Goal: Transaction & Acquisition: Purchase product/service

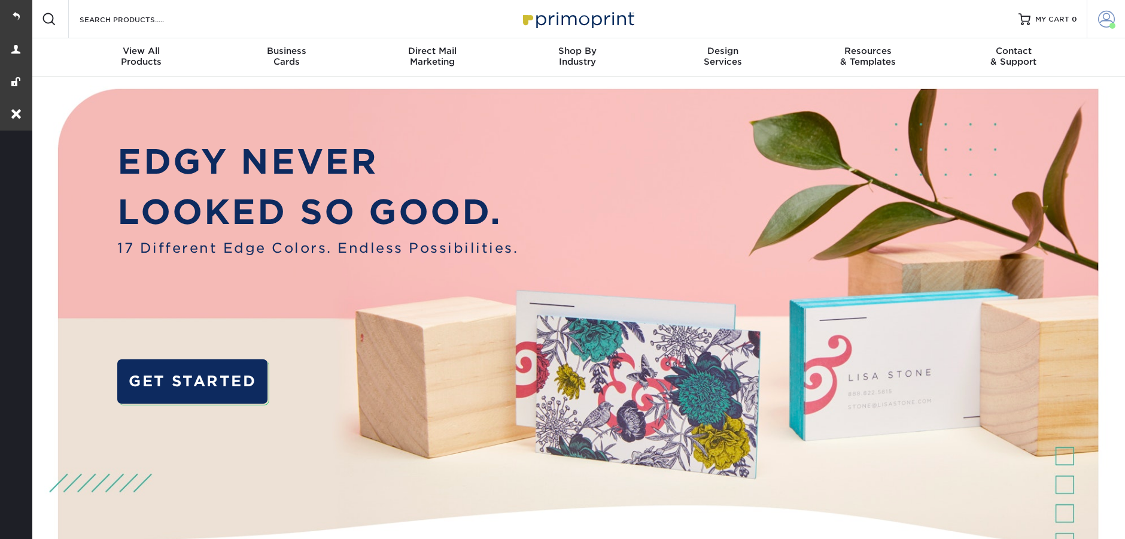
click at [1111, 23] on span at bounding box center [1112, 26] width 6 height 6
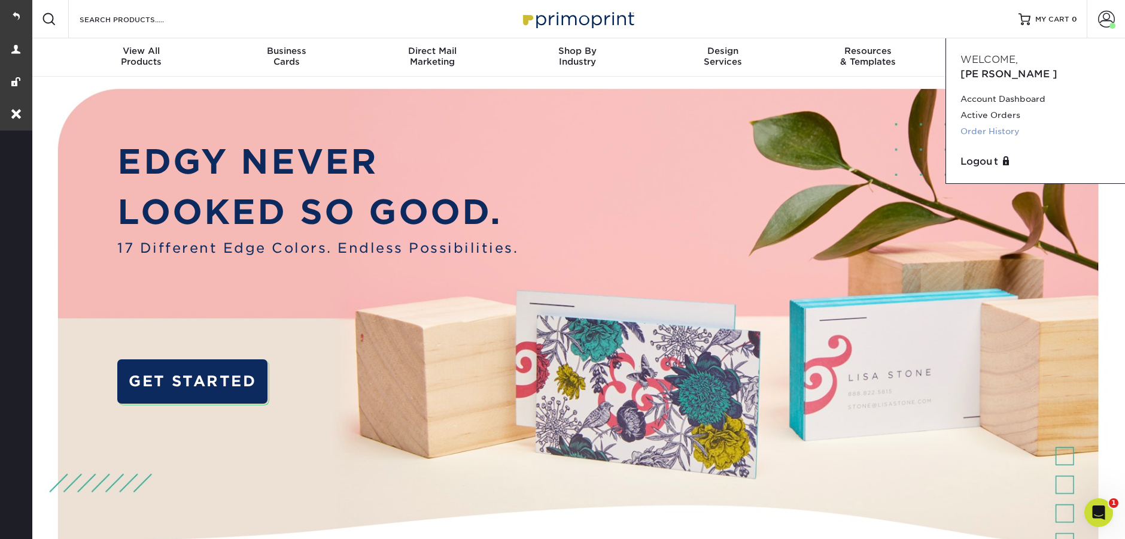
click at [984, 123] on link "Order History" at bounding box center [1035, 131] width 150 height 16
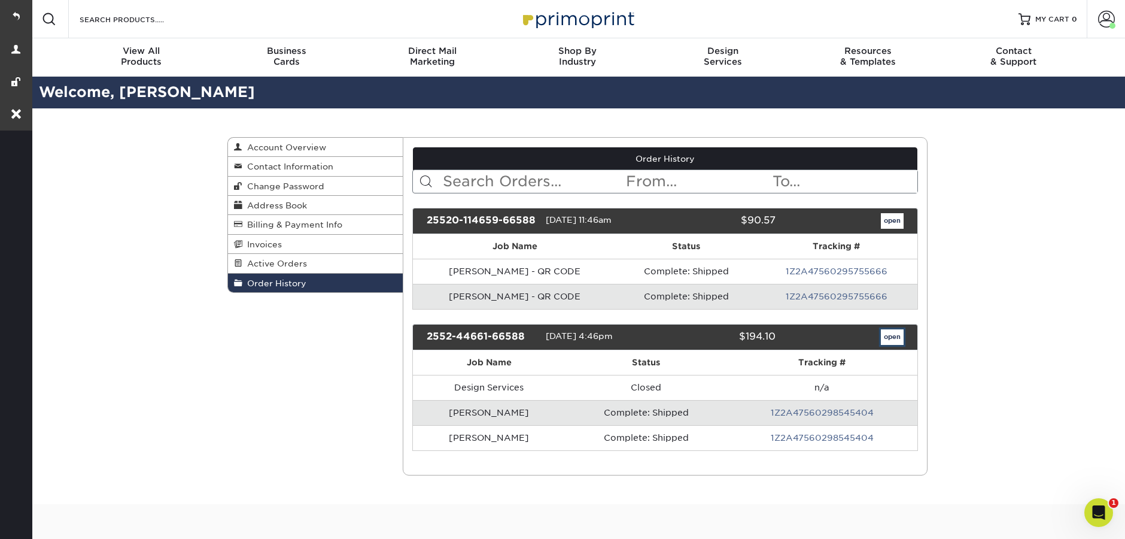
click at [887, 342] on link "open" at bounding box center [892, 337] width 23 height 16
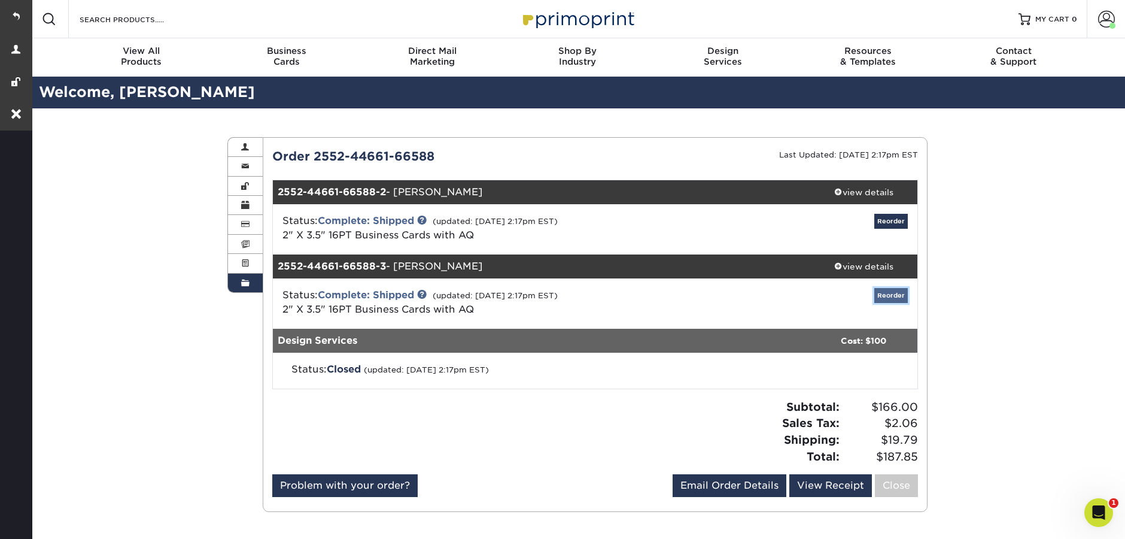
click at [896, 298] on link "Reorder" at bounding box center [891, 295] width 34 height 15
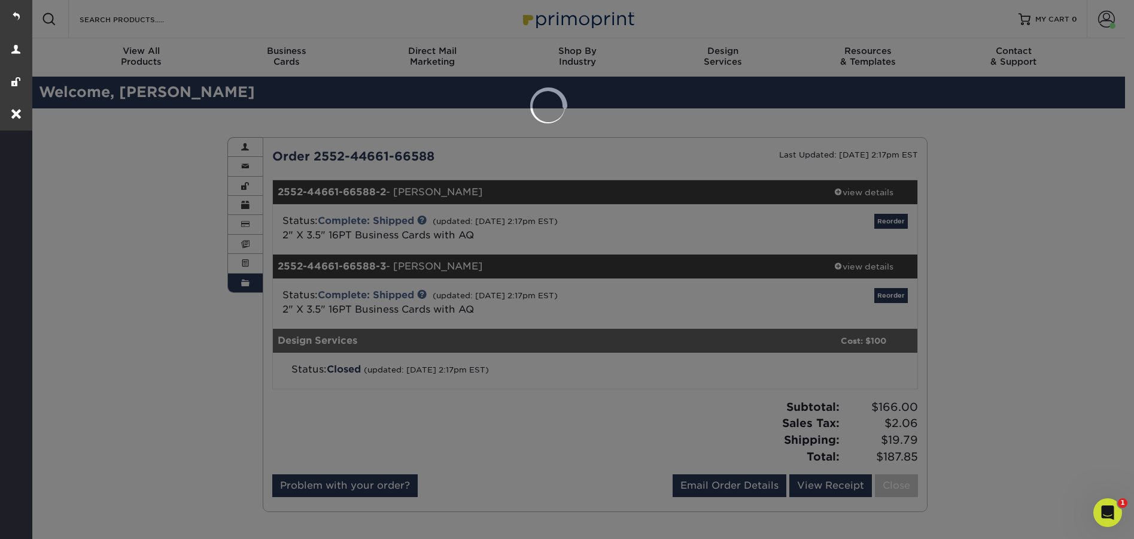
select select "281604"
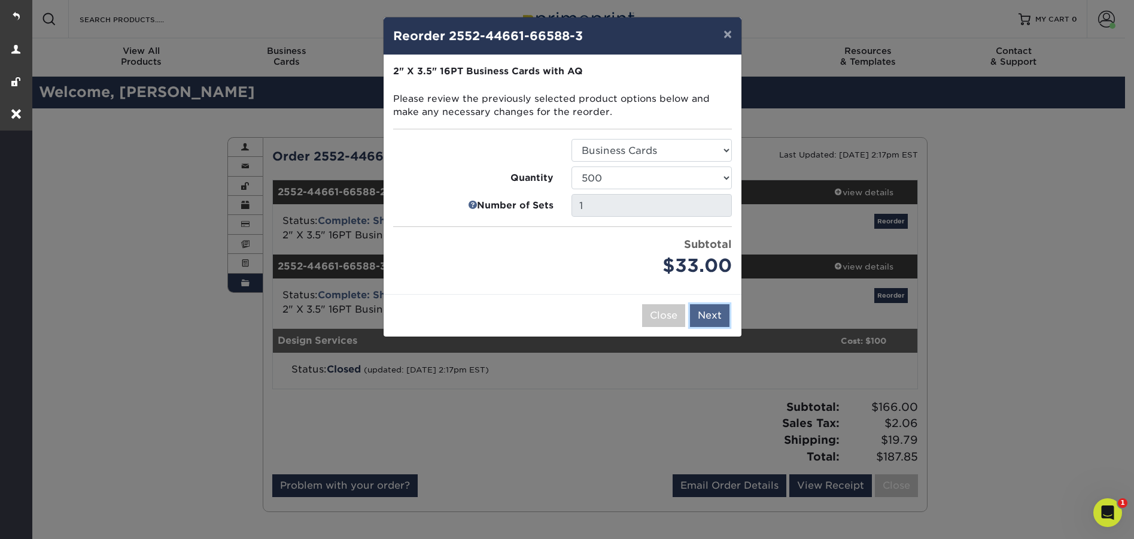
click at [707, 322] on button "Next" at bounding box center [709, 315] width 39 height 23
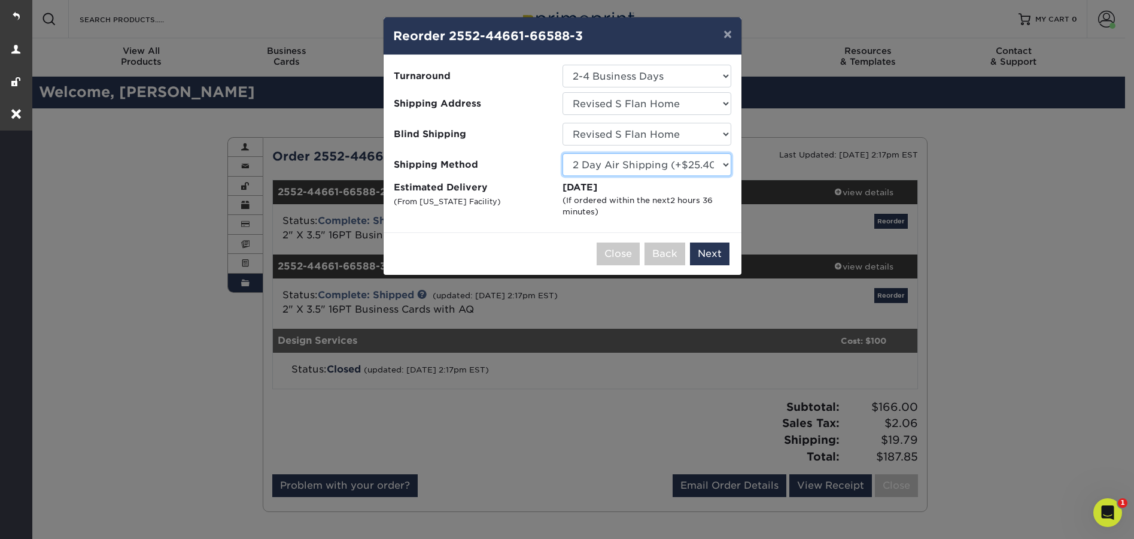
click at [702, 172] on select "Please Select Ground Shipping (+$8.96) 3 Day Shipping Service (+$24.92) 2 Day A…" at bounding box center [646, 164] width 169 height 23
select select "03"
click at [562, 153] on select "Please Select Ground Shipping (+$8.96) 3 Day Shipping Service (+$24.92) 2 Day A…" at bounding box center [646, 164] width 169 height 23
click at [716, 254] on button "Next" at bounding box center [709, 253] width 39 height 23
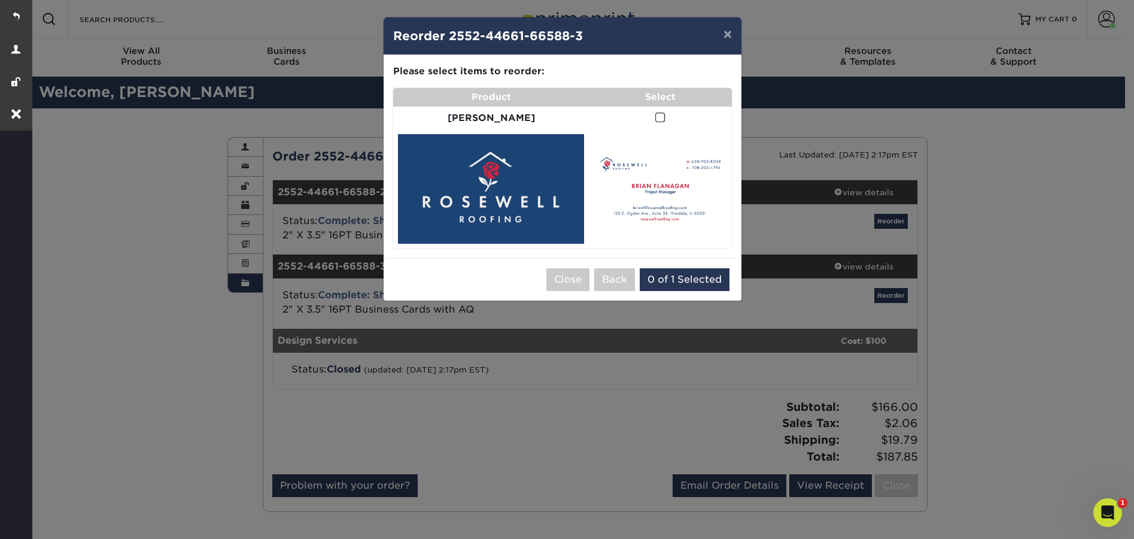
click at [655, 121] on span at bounding box center [660, 117] width 10 height 11
click at [0, 0] on input "checkbox" at bounding box center [0, 0] width 0 height 0
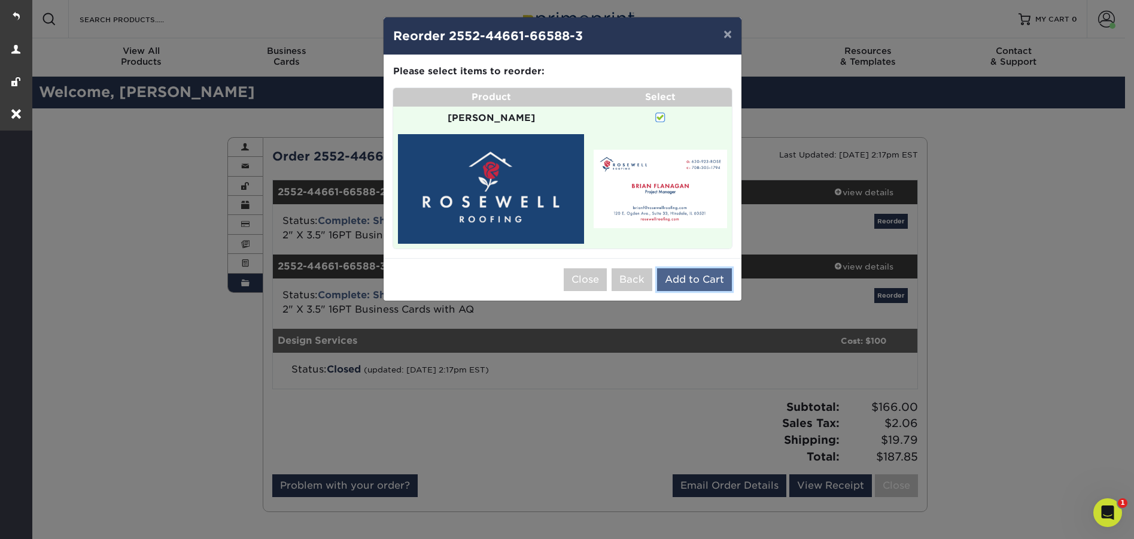
click at [705, 268] on button "Add to Cart" at bounding box center [694, 279] width 75 height 23
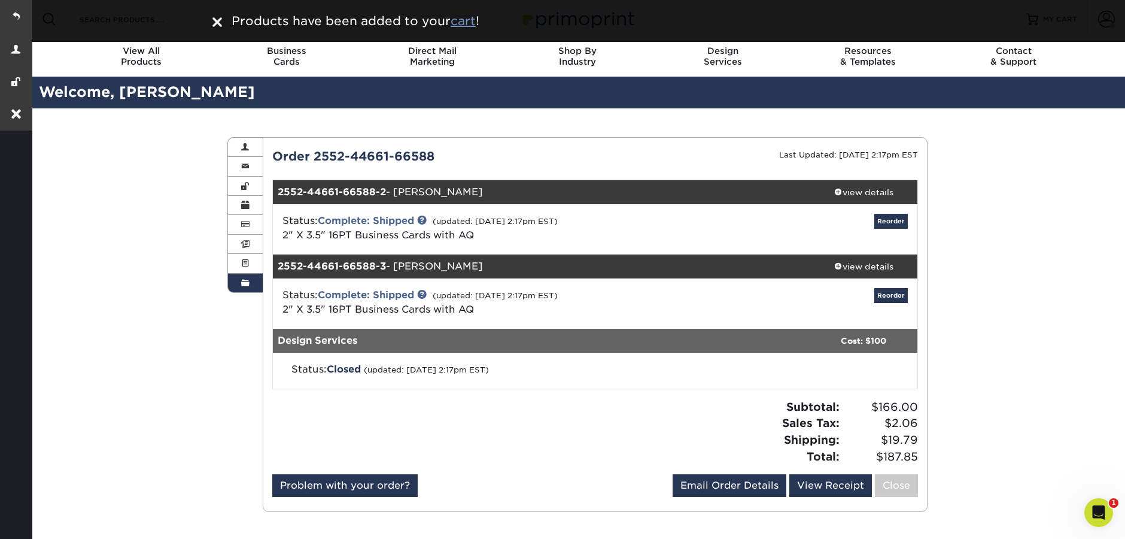
click at [470, 24] on u "cart" at bounding box center [463, 21] width 25 height 14
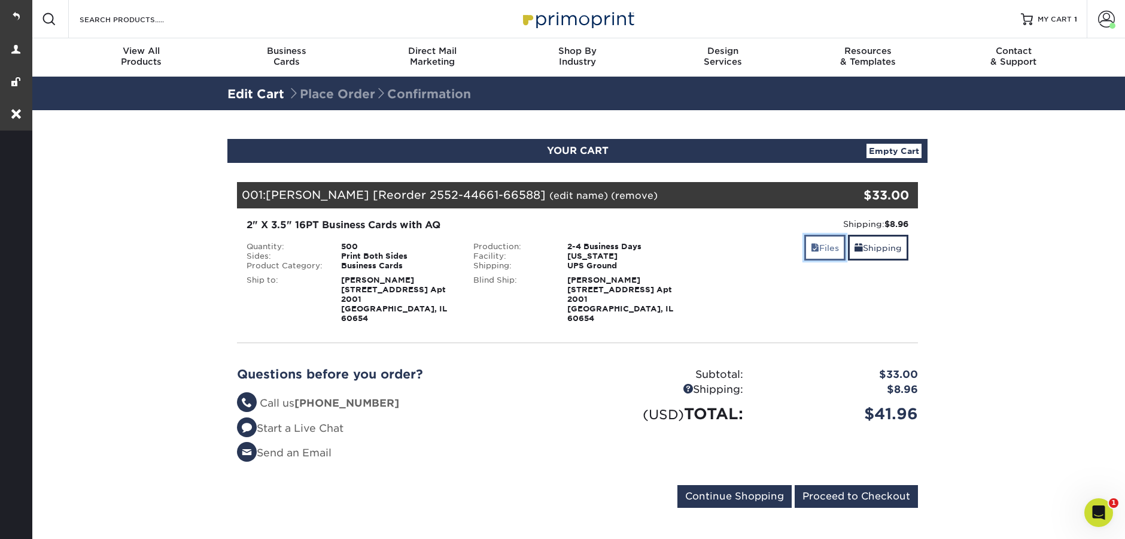
click at [820, 248] on link "Files" at bounding box center [824, 248] width 41 height 26
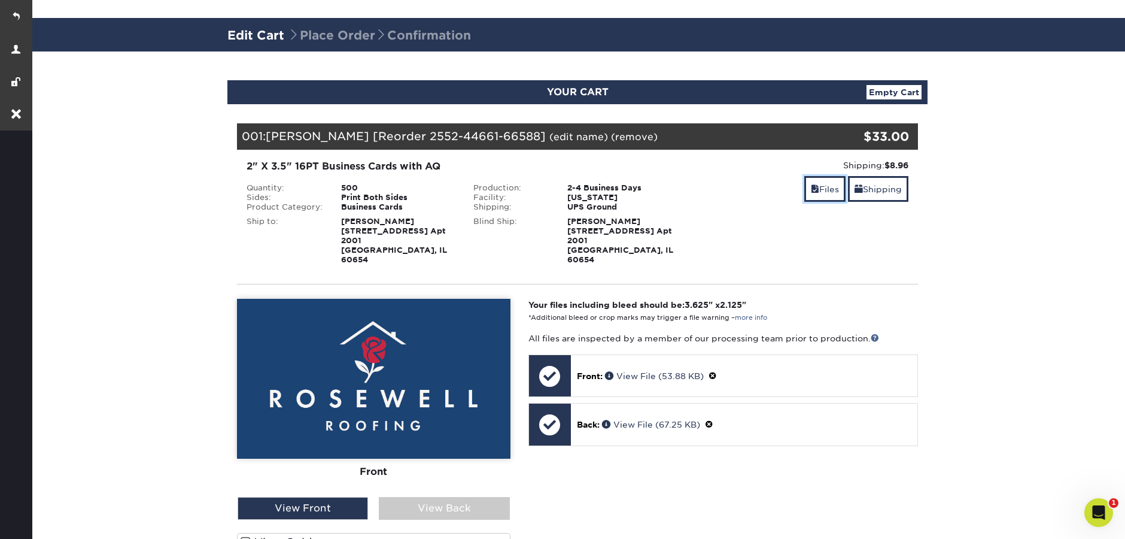
scroll to position [439, 0]
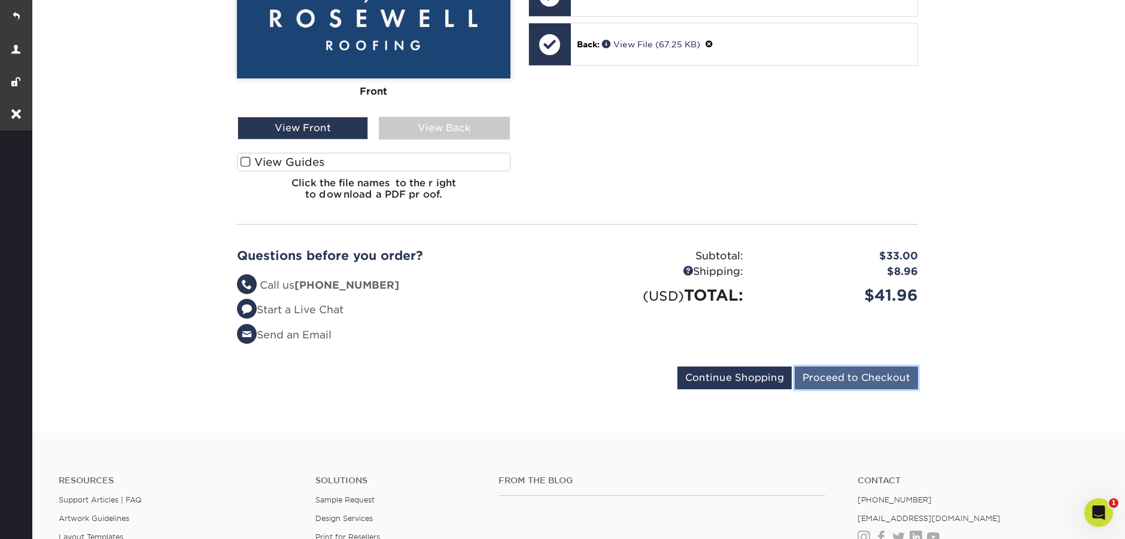
click at [856, 373] on input "Proceed to Checkout" at bounding box center [856, 377] width 123 height 23
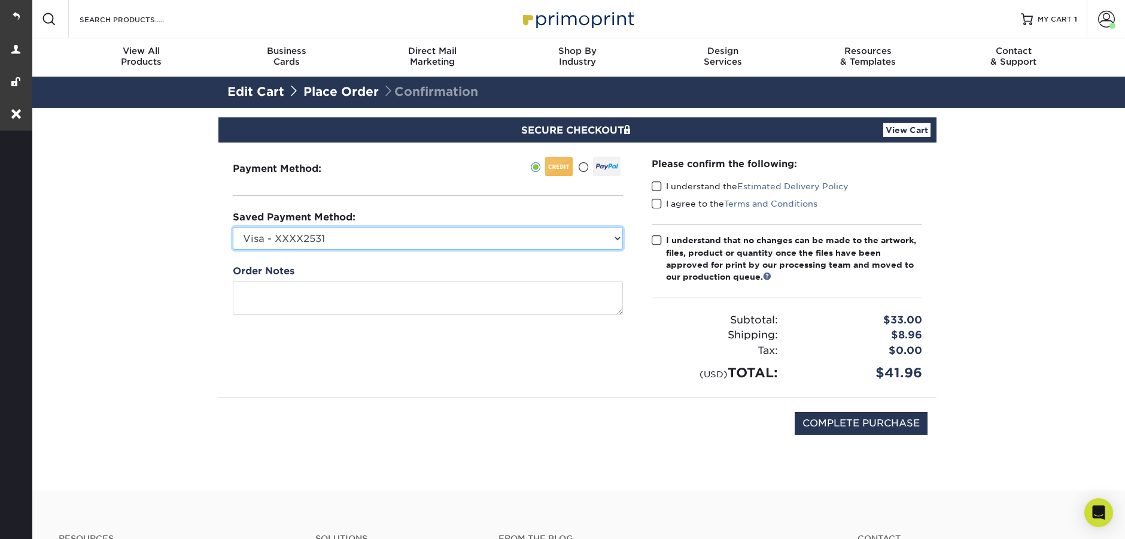
click at [440, 243] on select "Visa - XXXX2531 New Credit Card" at bounding box center [428, 238] width 390 height 23
click at [445, 235] on select "Visa - XXXX2531 New Credit Card" at bounding box center [428, 238] width 390 height 23
click at [333, 235] on select "Visa - XXXX2531 New Credit Card" at bounding box center [428, 238] width 390 height 23
click at [445, 241] on select "Visa - XXXX2531 New Credit Card" at bounding box center [428, 238] width 390 height 23
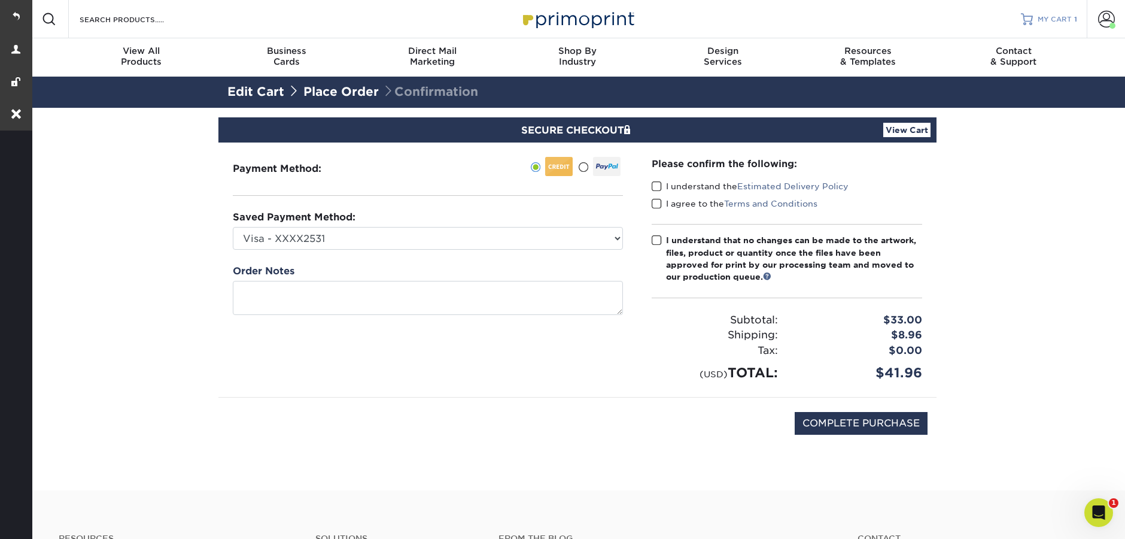
click at [1054, 14] on span "MY CART" at bounding box center [1055, 19] width 34 height 10
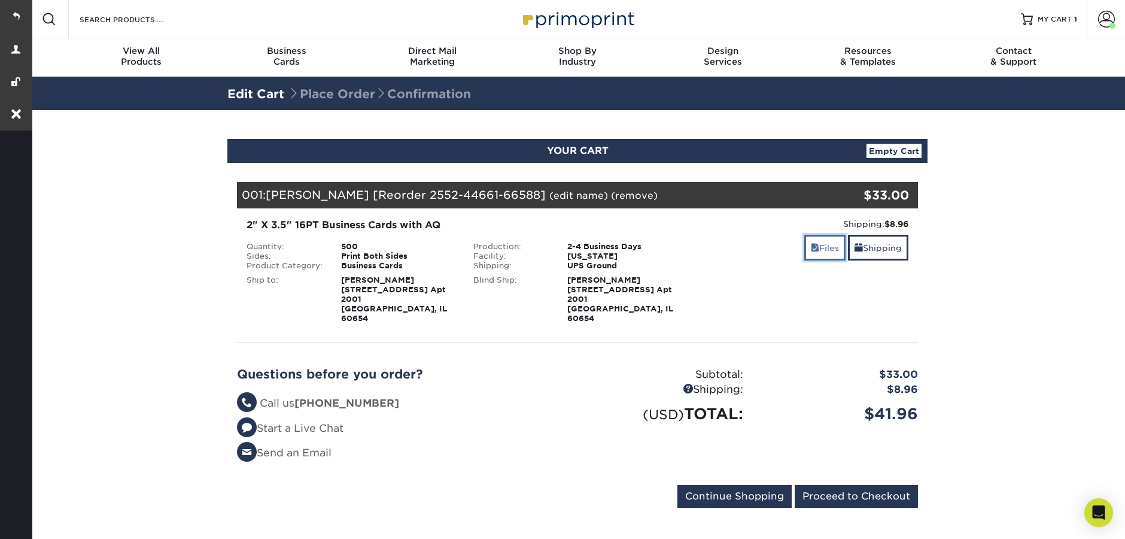
click at [817, 250] on link "Files" at bounding box center [824, 248] width 41 height 26
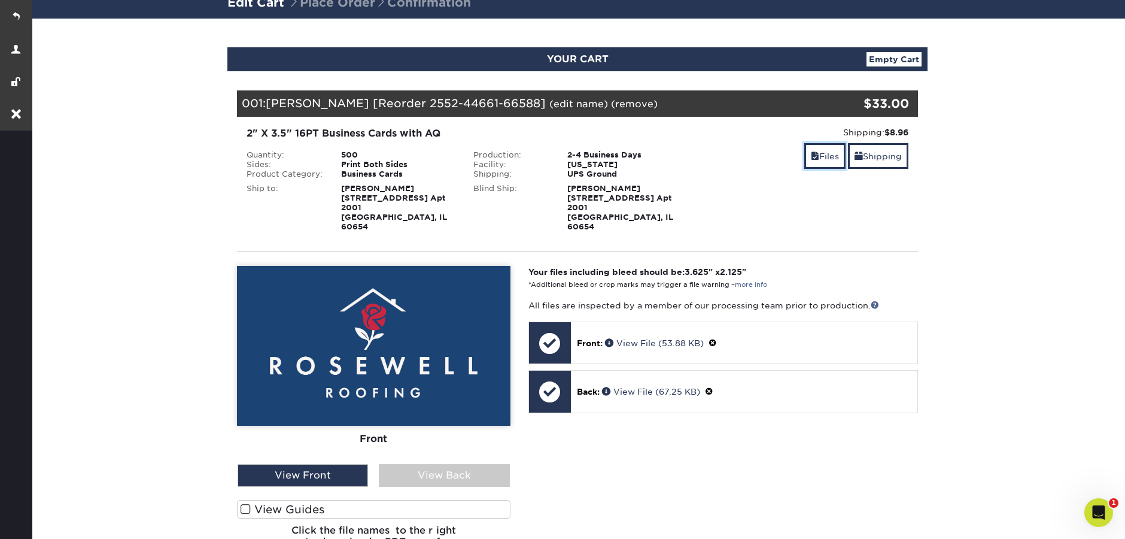
scroll to position [99, 0]
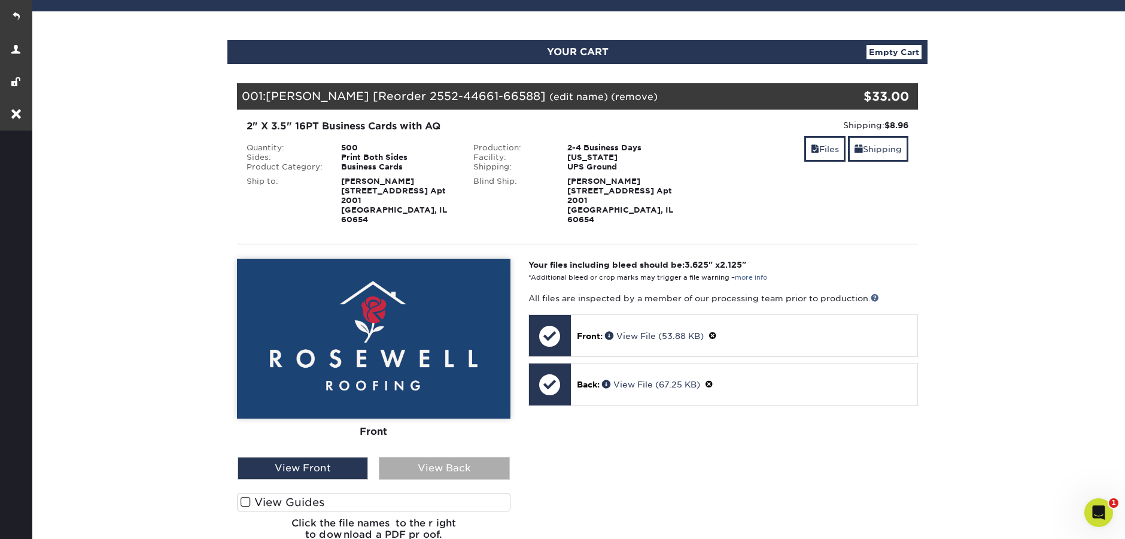
click at [437, 457] on div "View Back" at bounding box center [444, 468] width 130 height 23
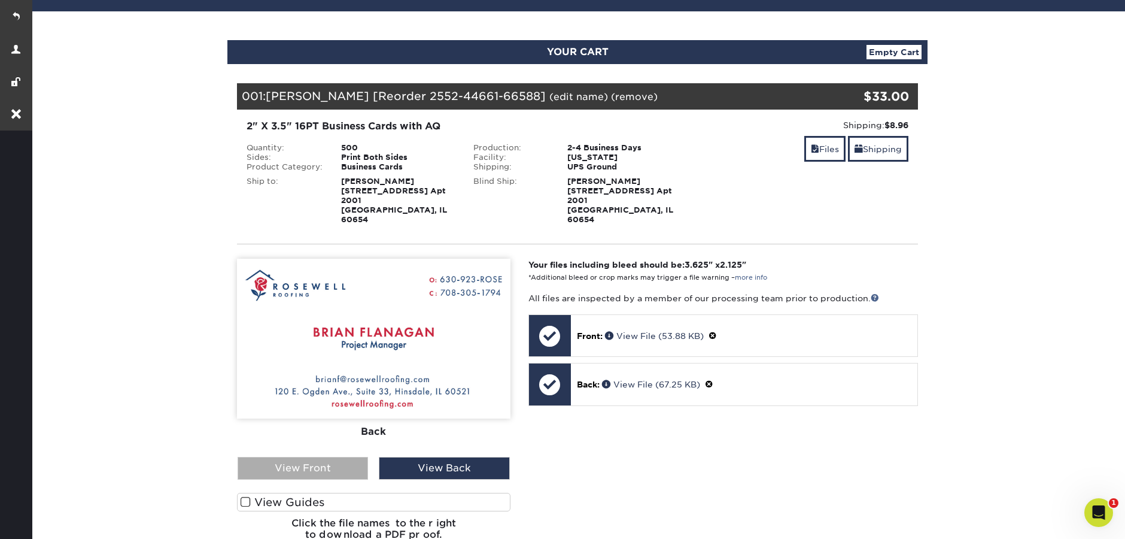
click at [328, 457] on div "View Front" at bounding box center [303, 468] width 130 height 23
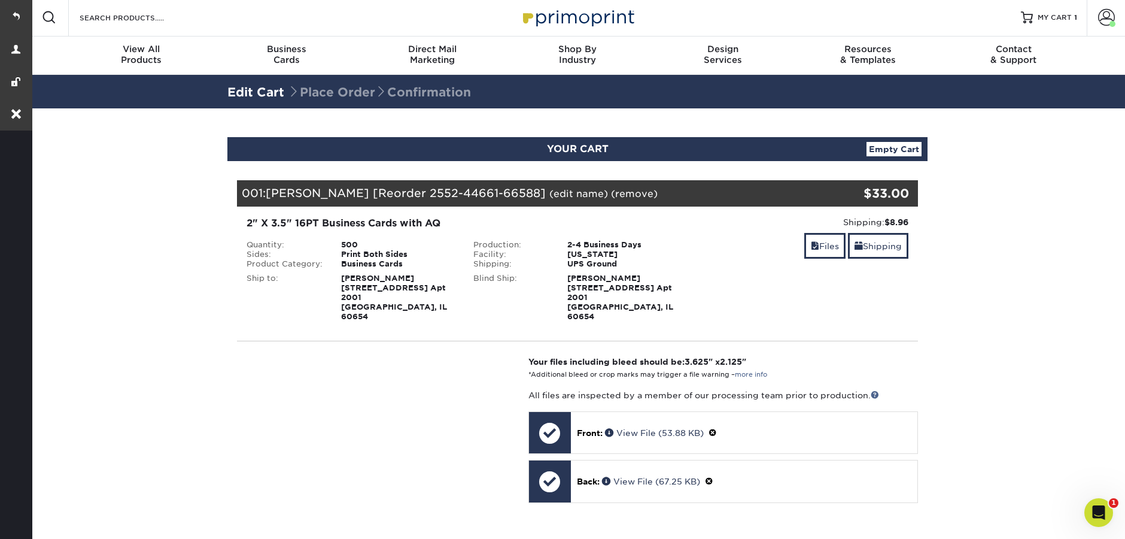
scroll to position [2, 0]
